Goal: Obtain resource: Obtain resource

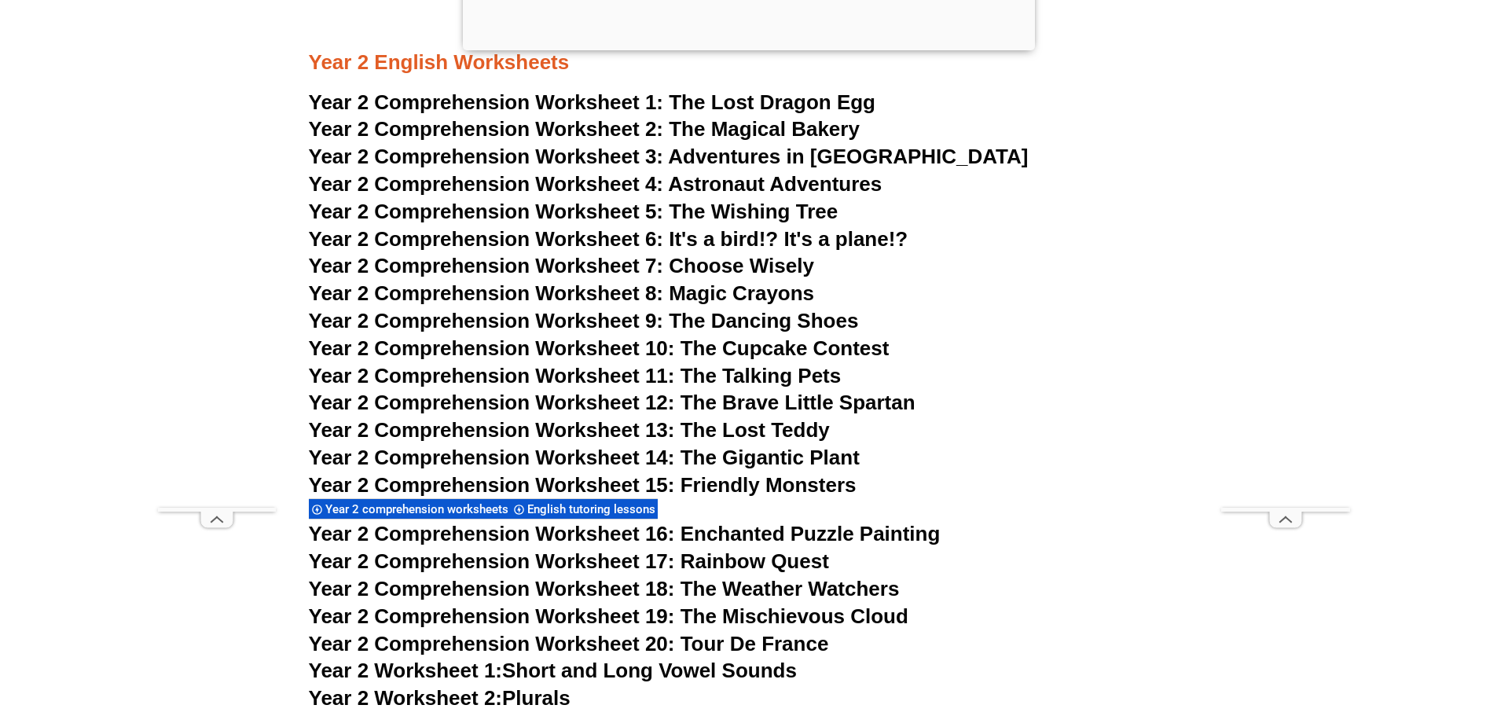
scroll to position [3622, 0]
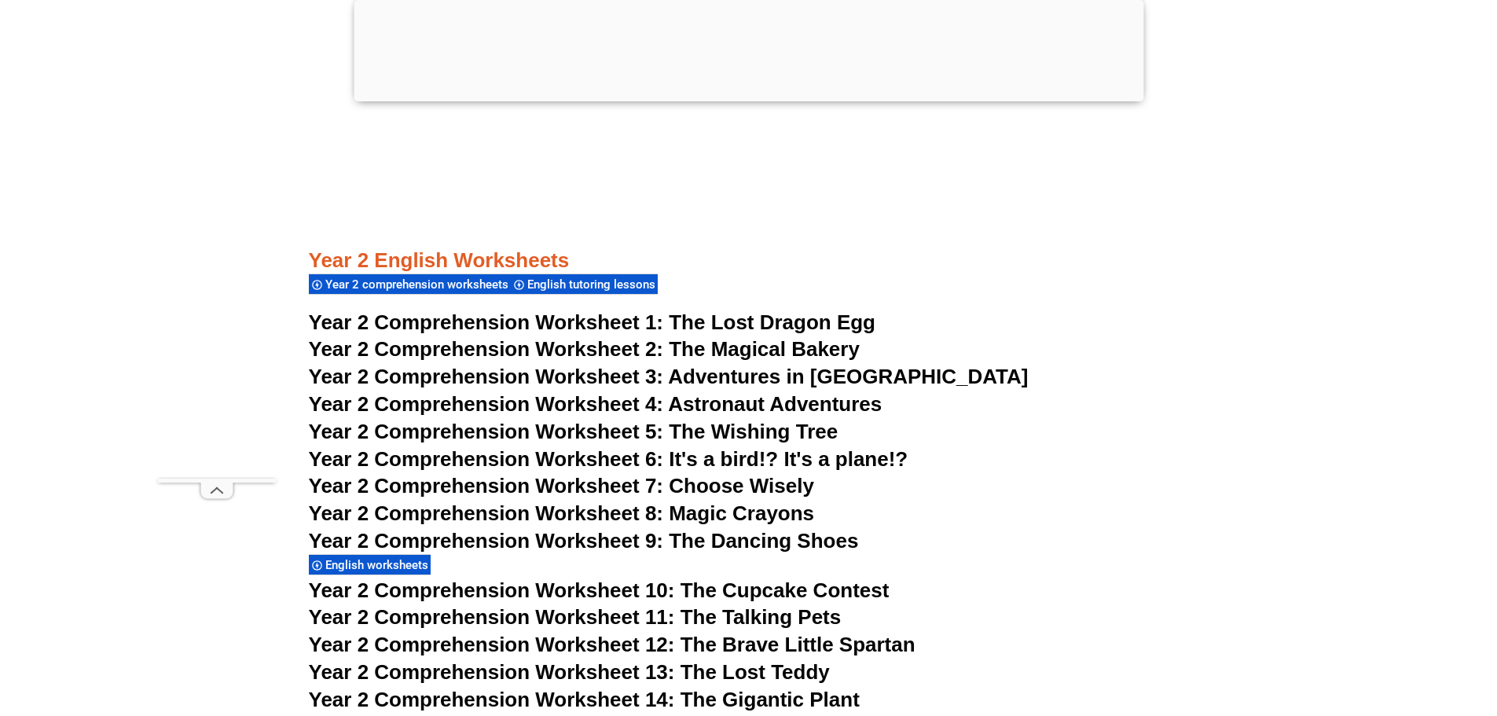
scroll to position [3810, 0]
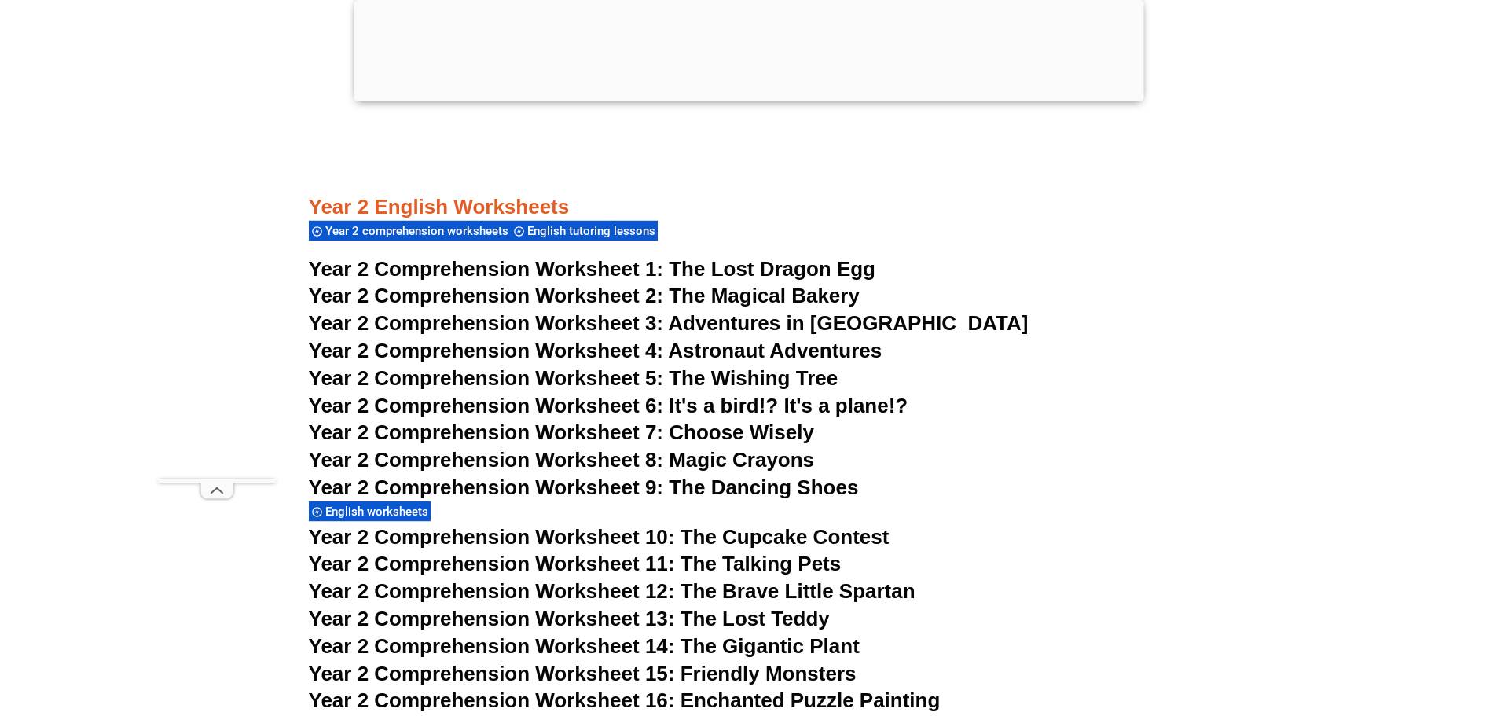
click at [691, 291] on span "The Magical Bakery" at bounding box center [764, 296] width 191 height 24
click at [646, 325] on span "Year 2 Comprehension Worksheet 3:" at bounding box center [486, 323] width 355 height 24
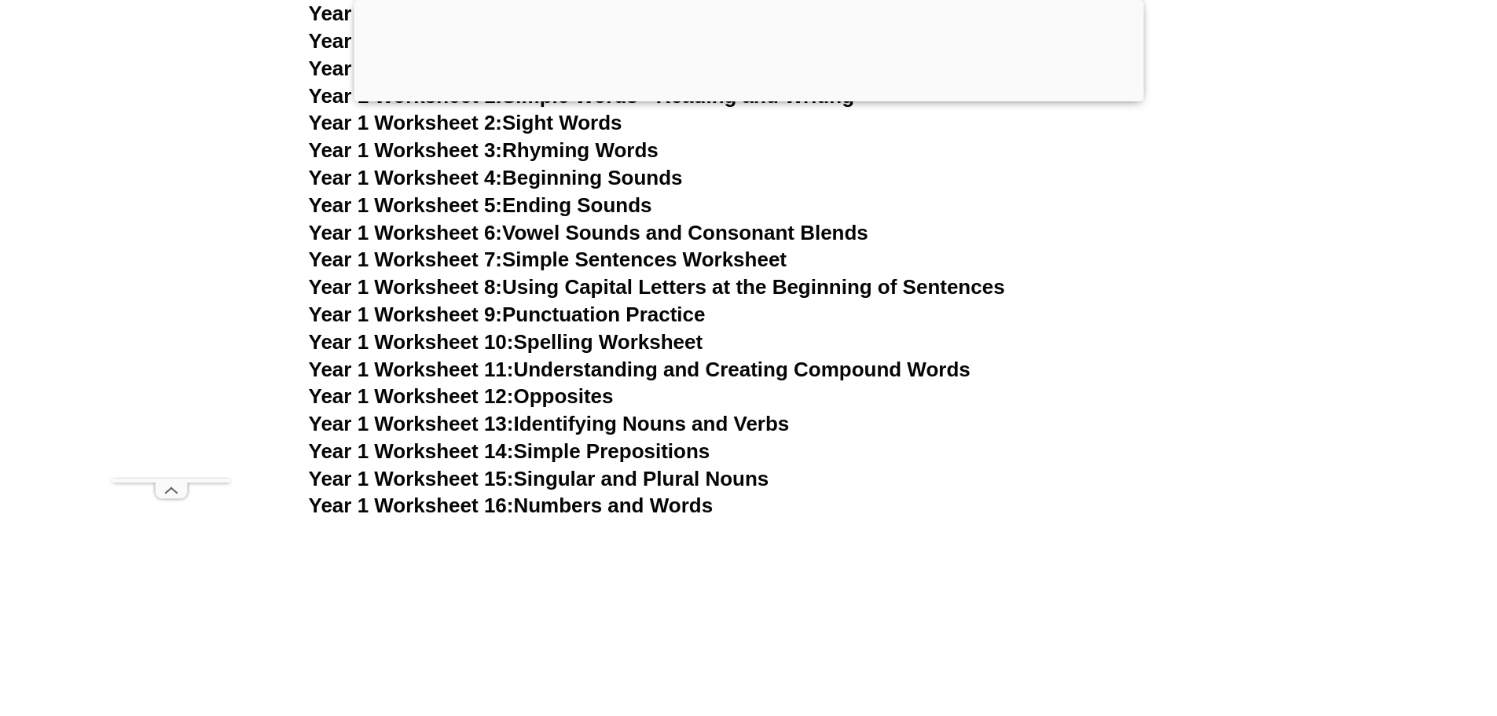
scroll to position [3181, 0]
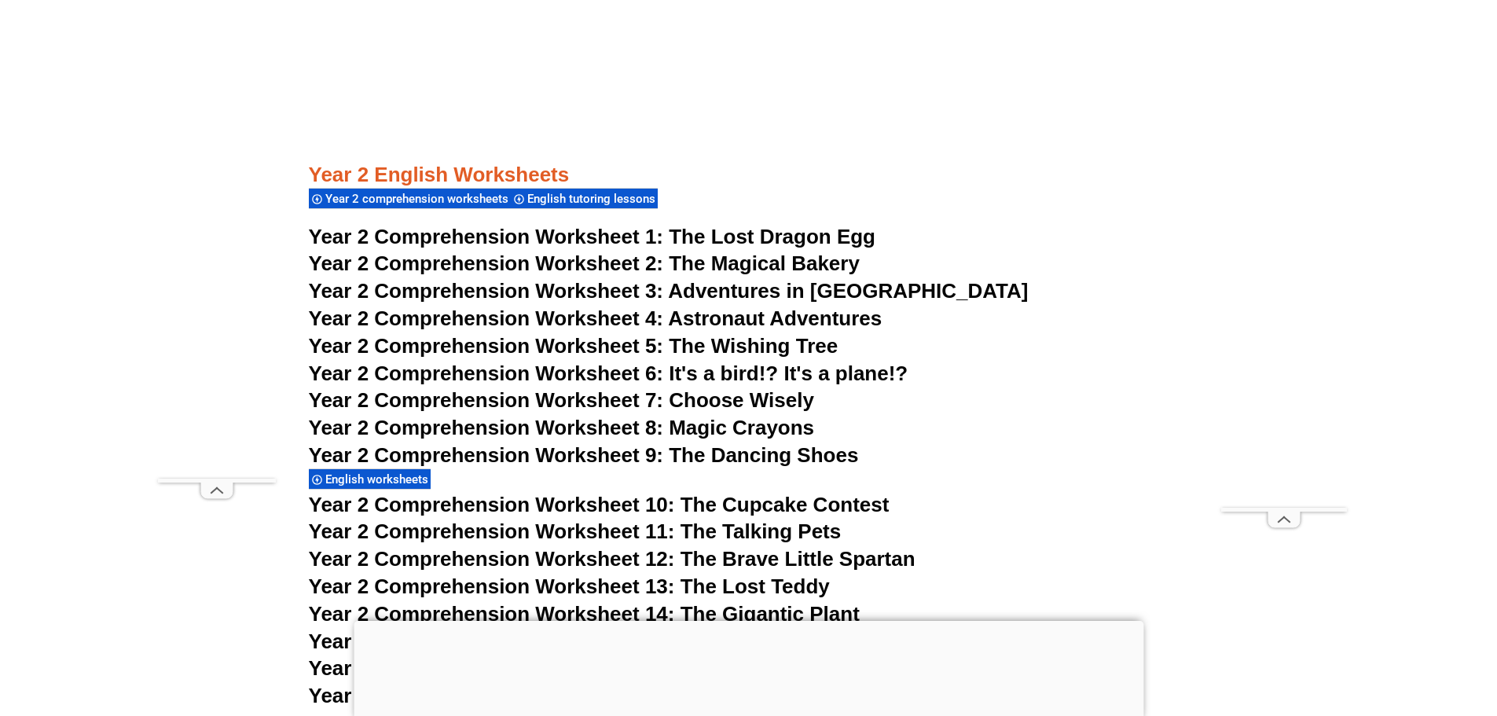
scroll to position [3735, 0]
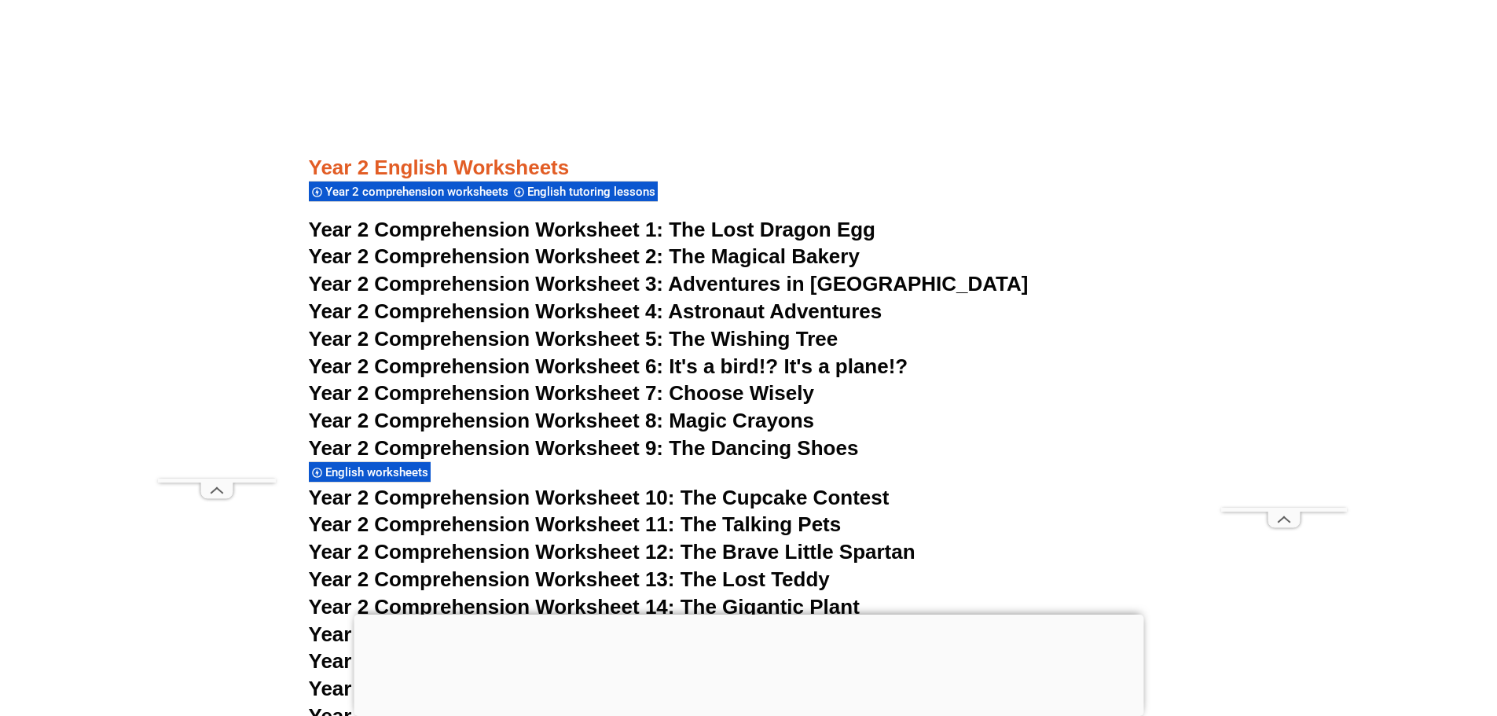
click at [751, 226] on span "The Lost Dragon Egg" at bounding box center [772, 230] width 207 height 24
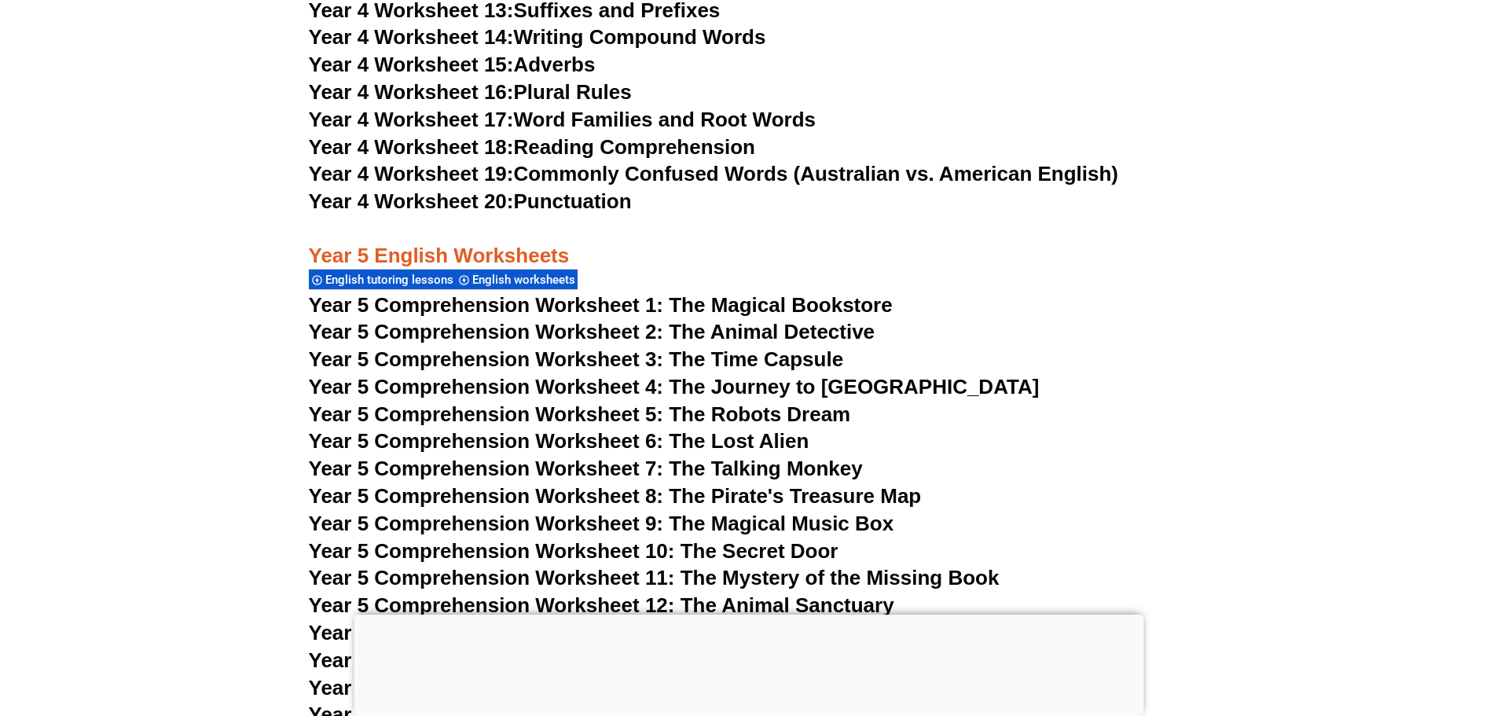
scroll to position [3731, 0]
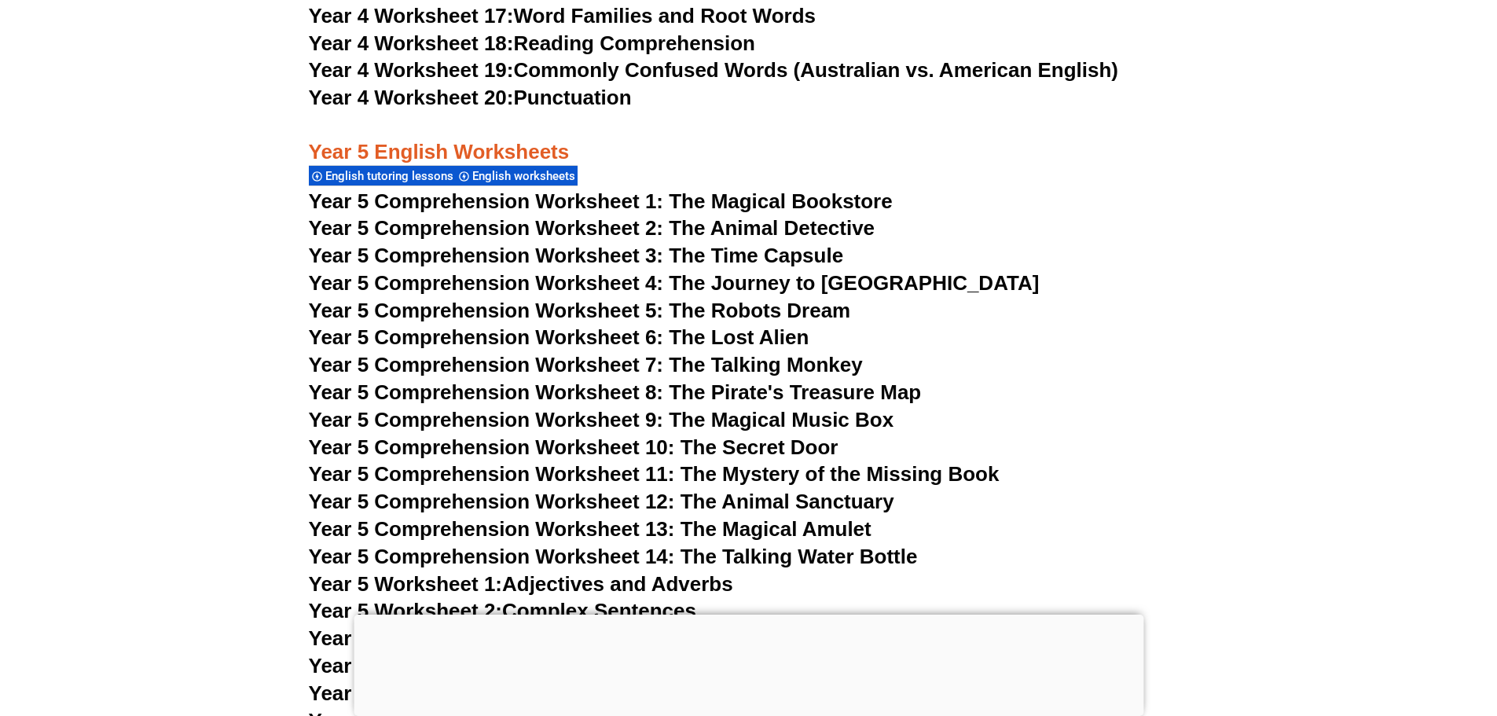
scroll to position [7578, 0]
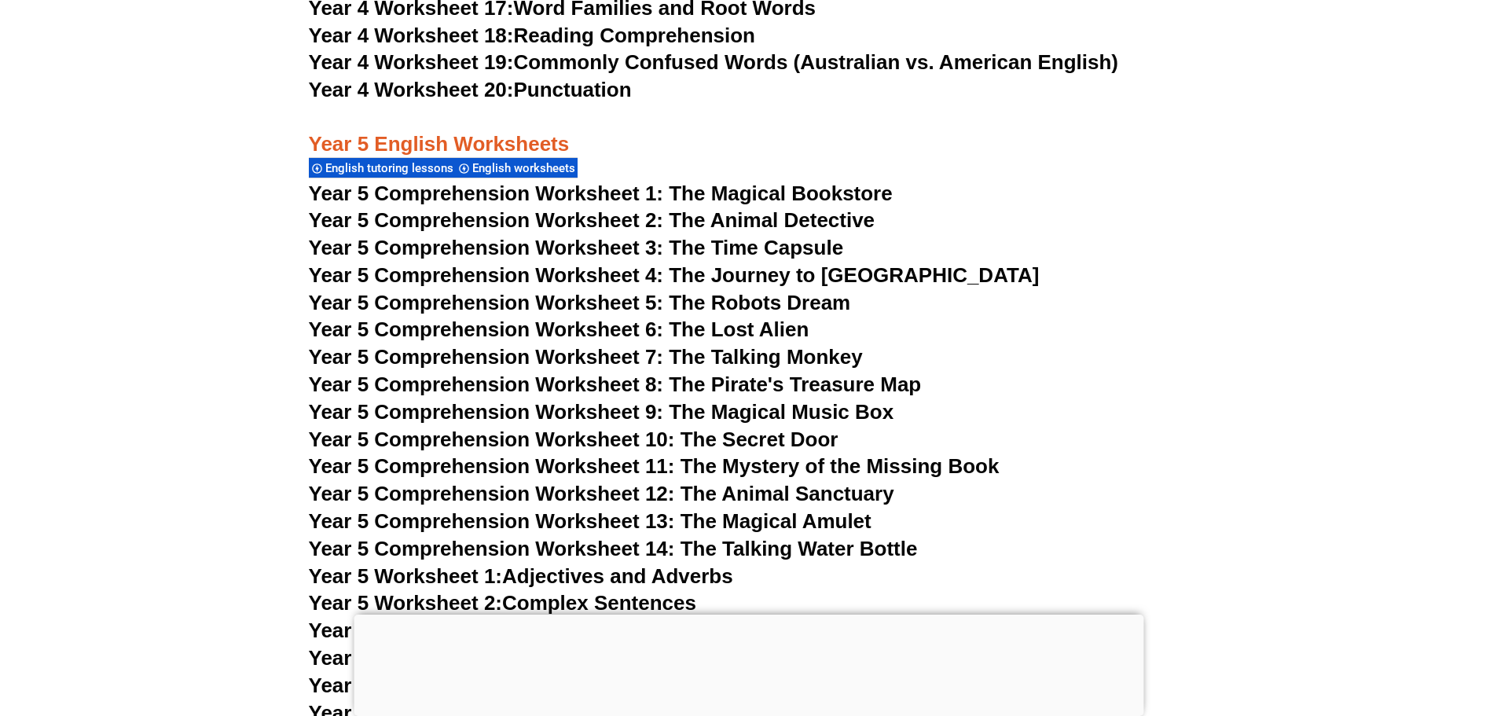
click at [775, 269] on span "Year 5 Comprehension Worksheet 4: The Journey to Atlantis" at bounding box center [674, 275] width 731 height 24
click at [731, 359] on span "Year 5 Comprehension Worksheet 7: The Talking Monkey" at bounding box center [586, 357] width 554 height 24
click at [690, 265] on span "Year 5 Comprehension Worksheet 4: The Journey to Atlantis" at bounding box center [674, 275] width 731 height 24
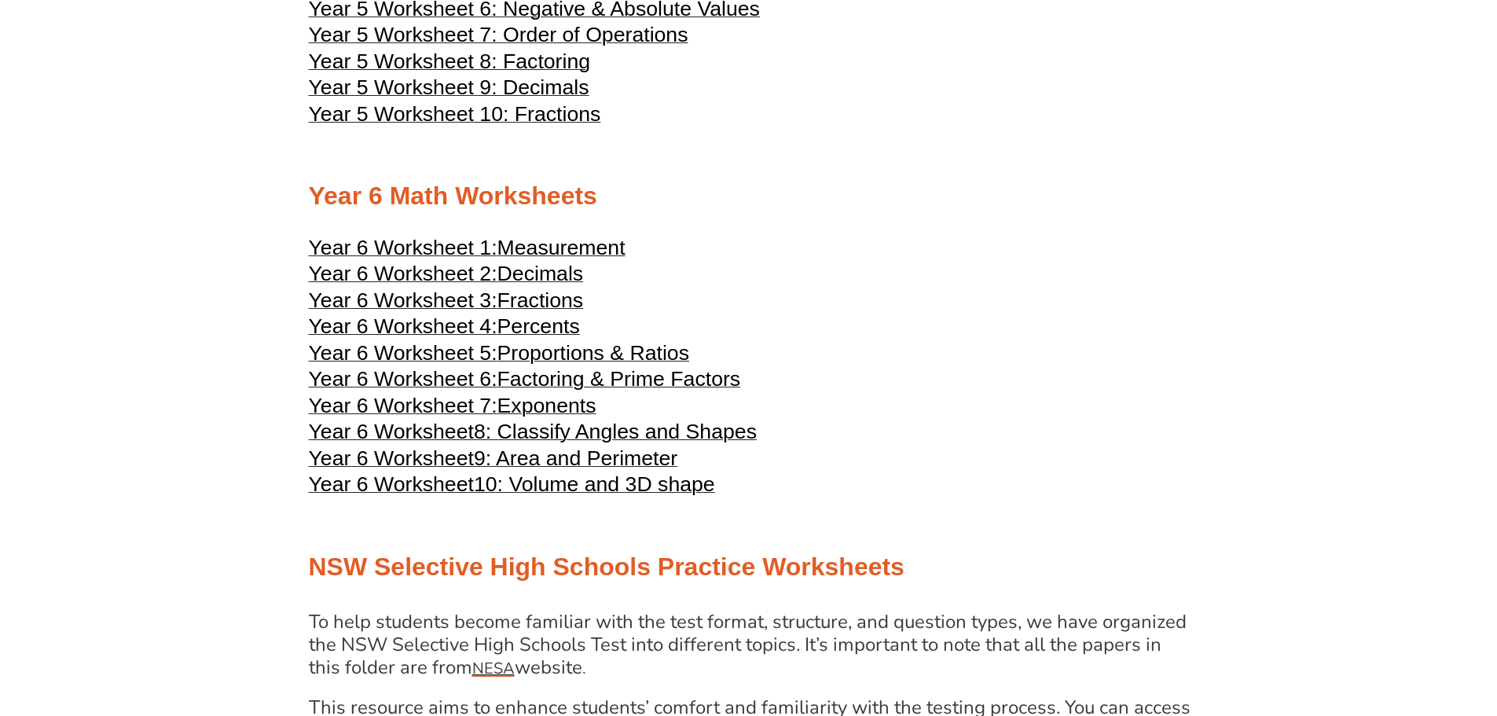
scroll to position [2273, 0]
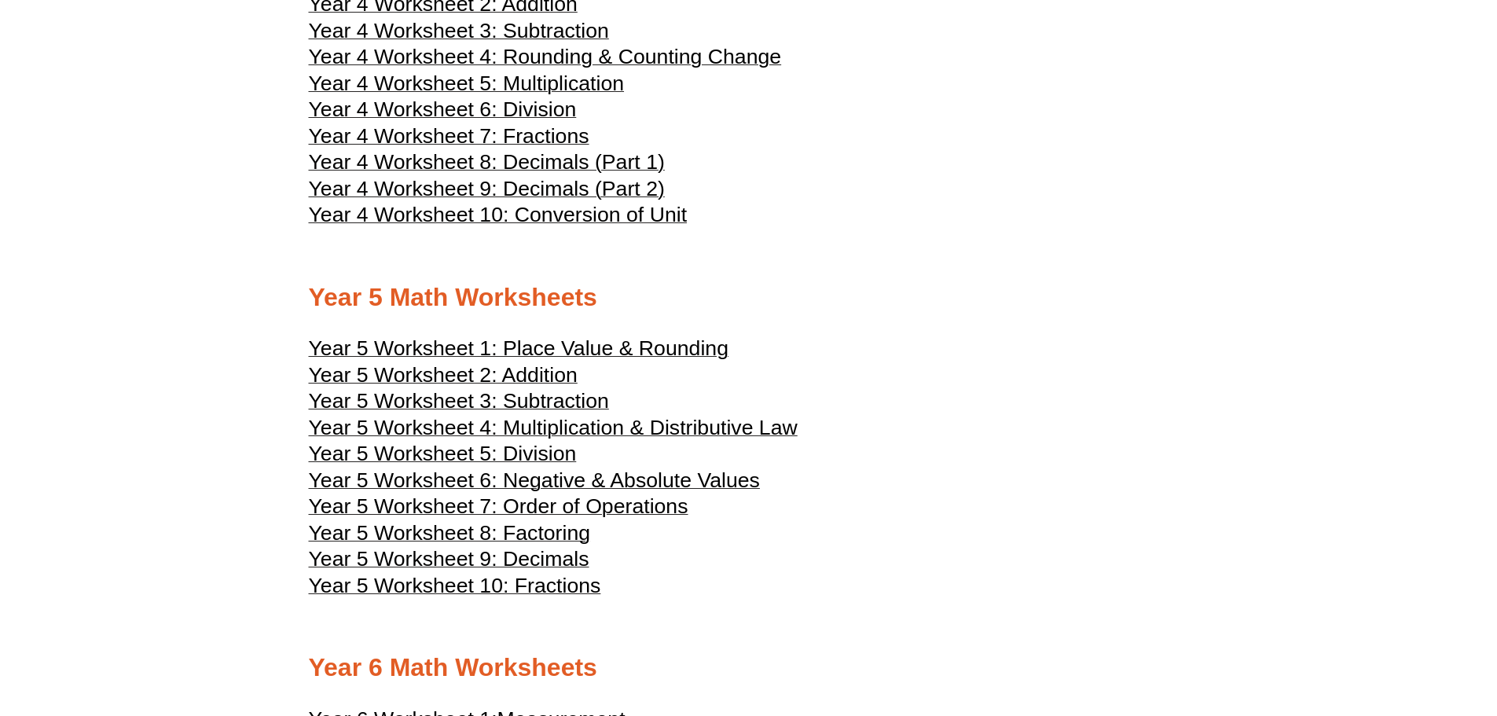
click at [545, 529] on span "Year 5 Worksheet 8: Factoring" at bounding box center [450, 533] width 282 height 24
